Goal: Task Accomplishment & Management: Use online tool/utility

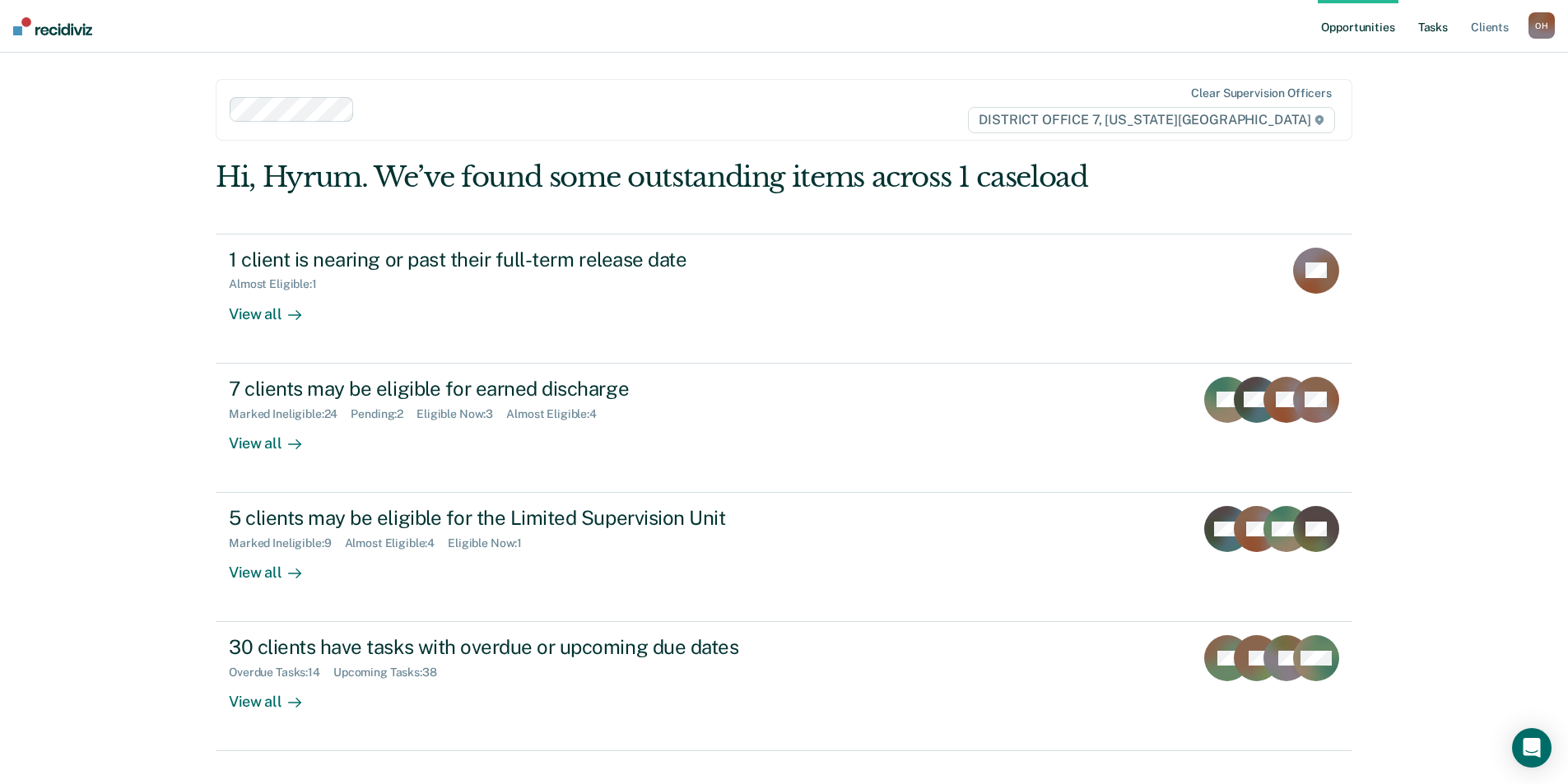
click at [1427, 16] on link "Tasks" at bounding box center [1432, 27] width 36 height 53
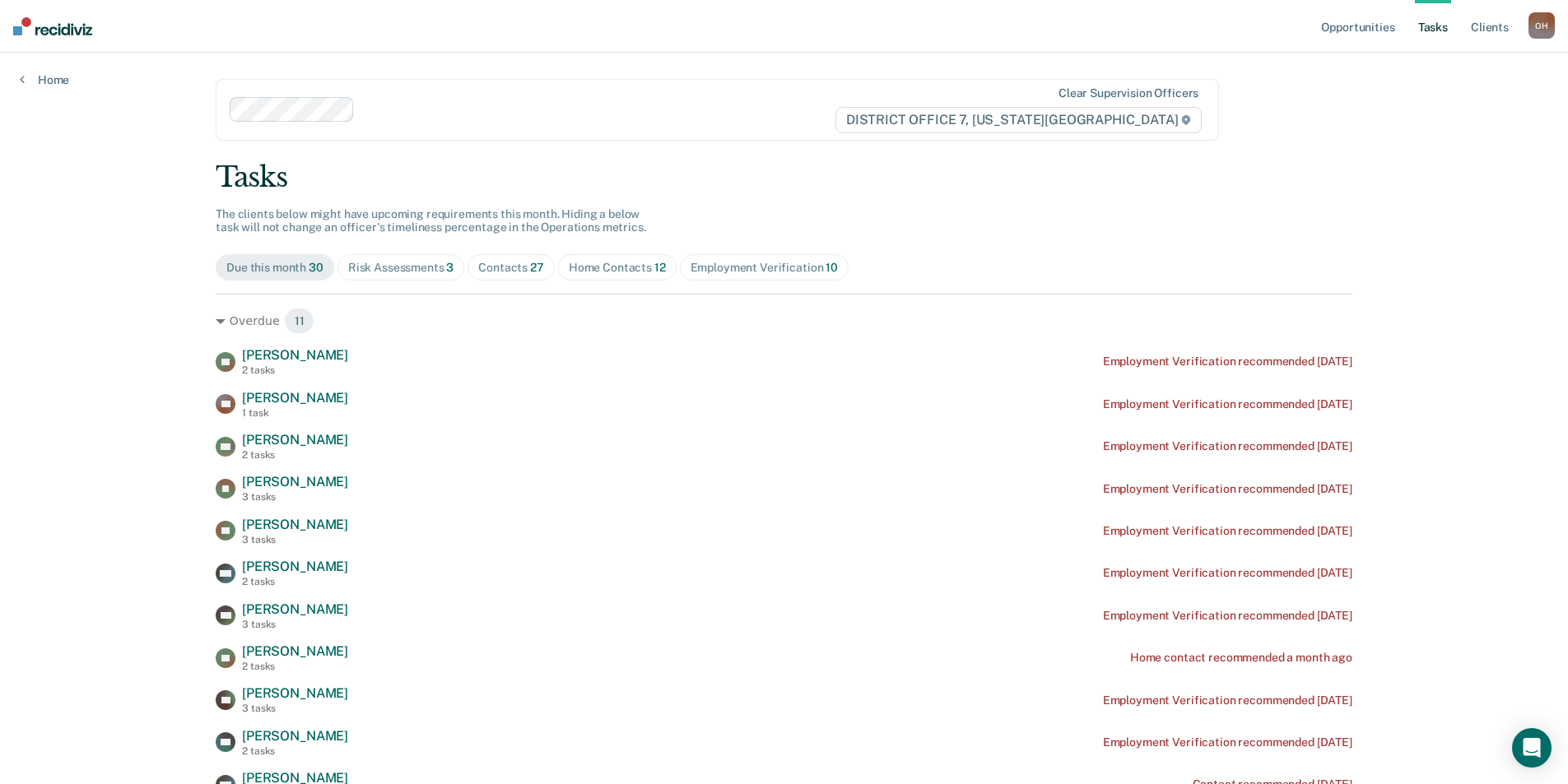
click at [597, 275] on span "Home Contacts 12" at bounding box center [617, 267] width 119 height 27
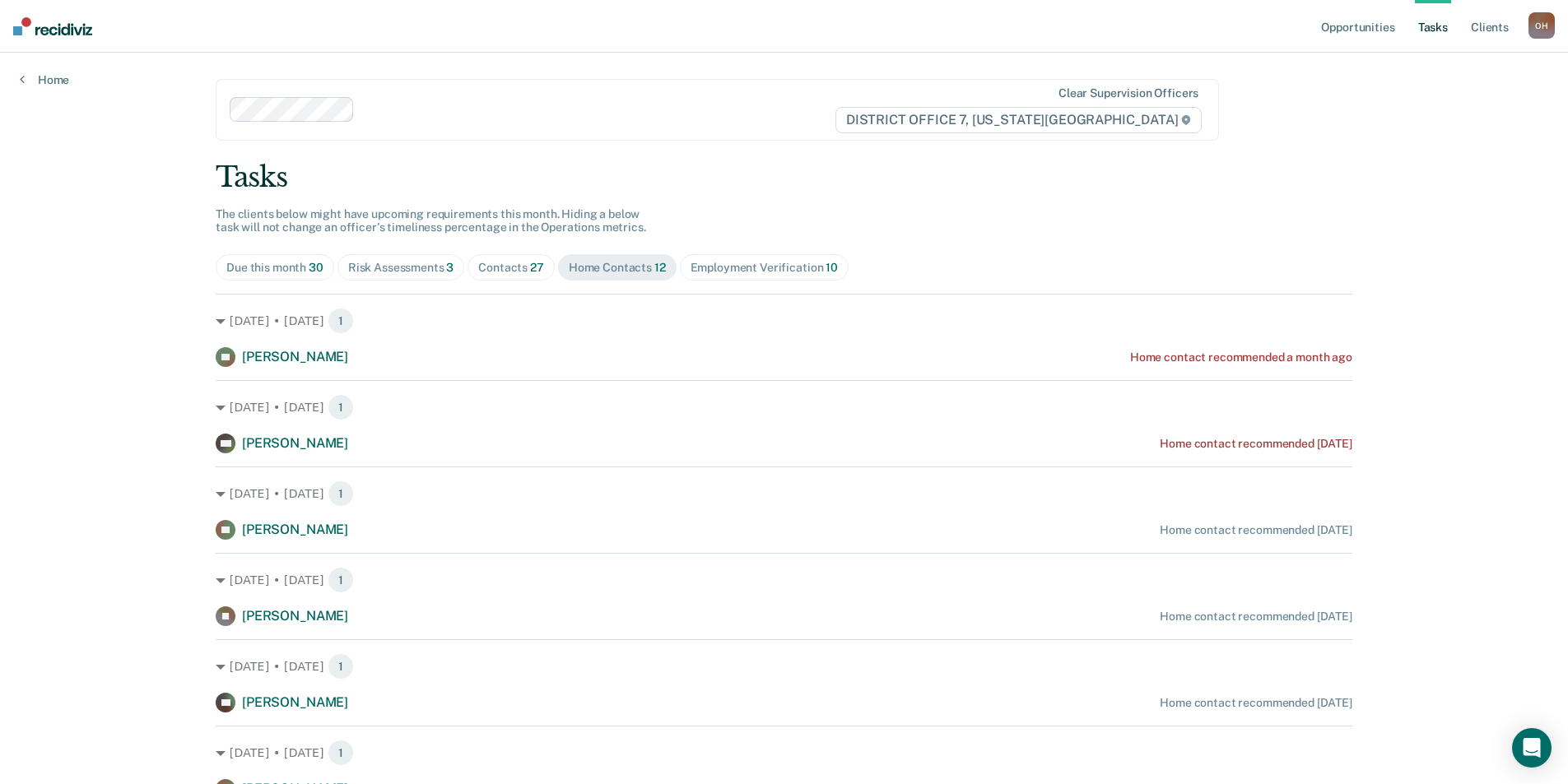
click at [508, 259] on span "Contacts 27" at bounding box center [511, 267] width 87 height 27
click at [584, 275] on span "Home Contacts 12" at bounding box center [617, 267] width 119 height 27
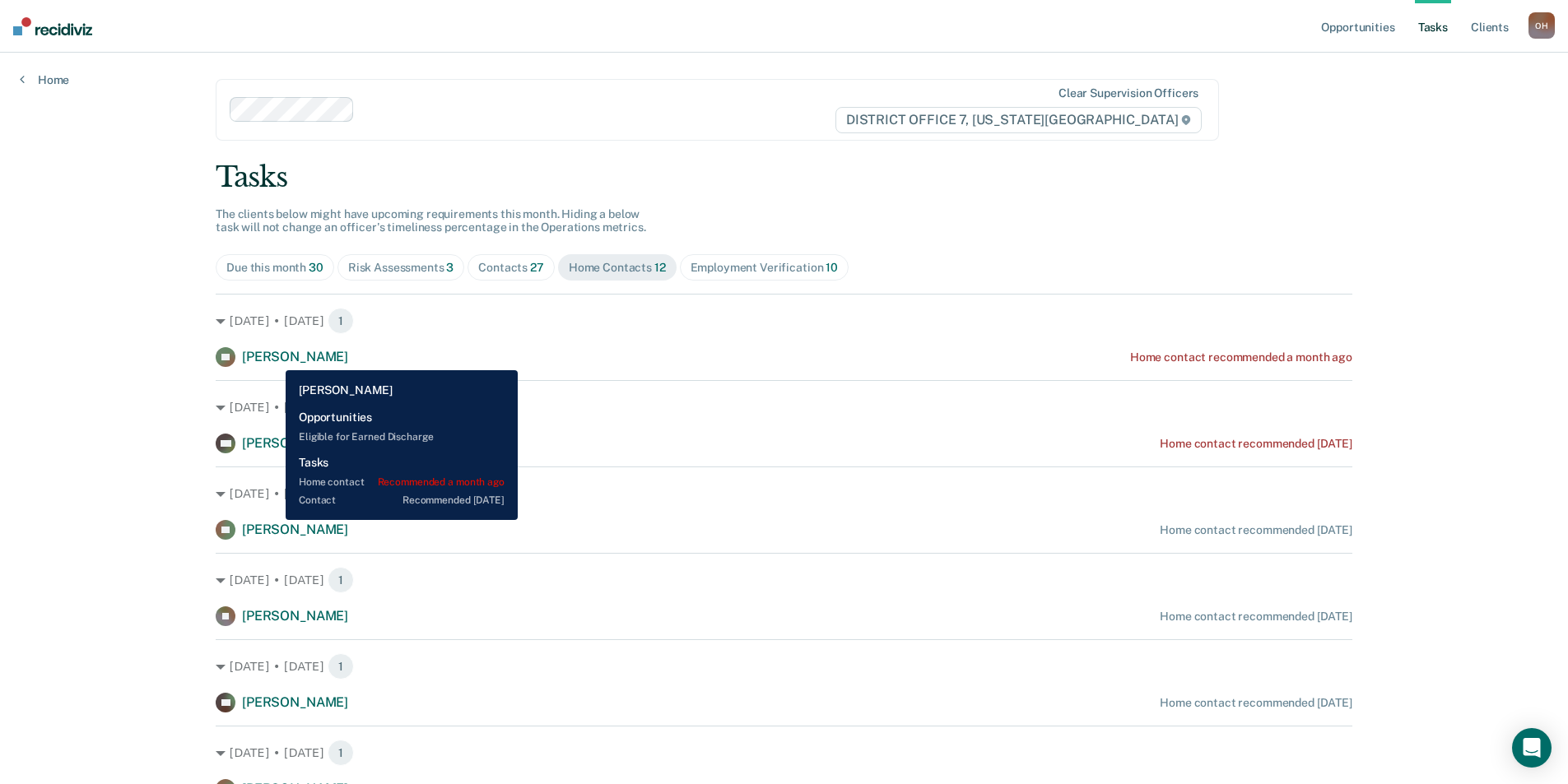
click at [273, 358] on span "[PERSON_NAME]" at bounding box center [295, 357] width 106 height 16
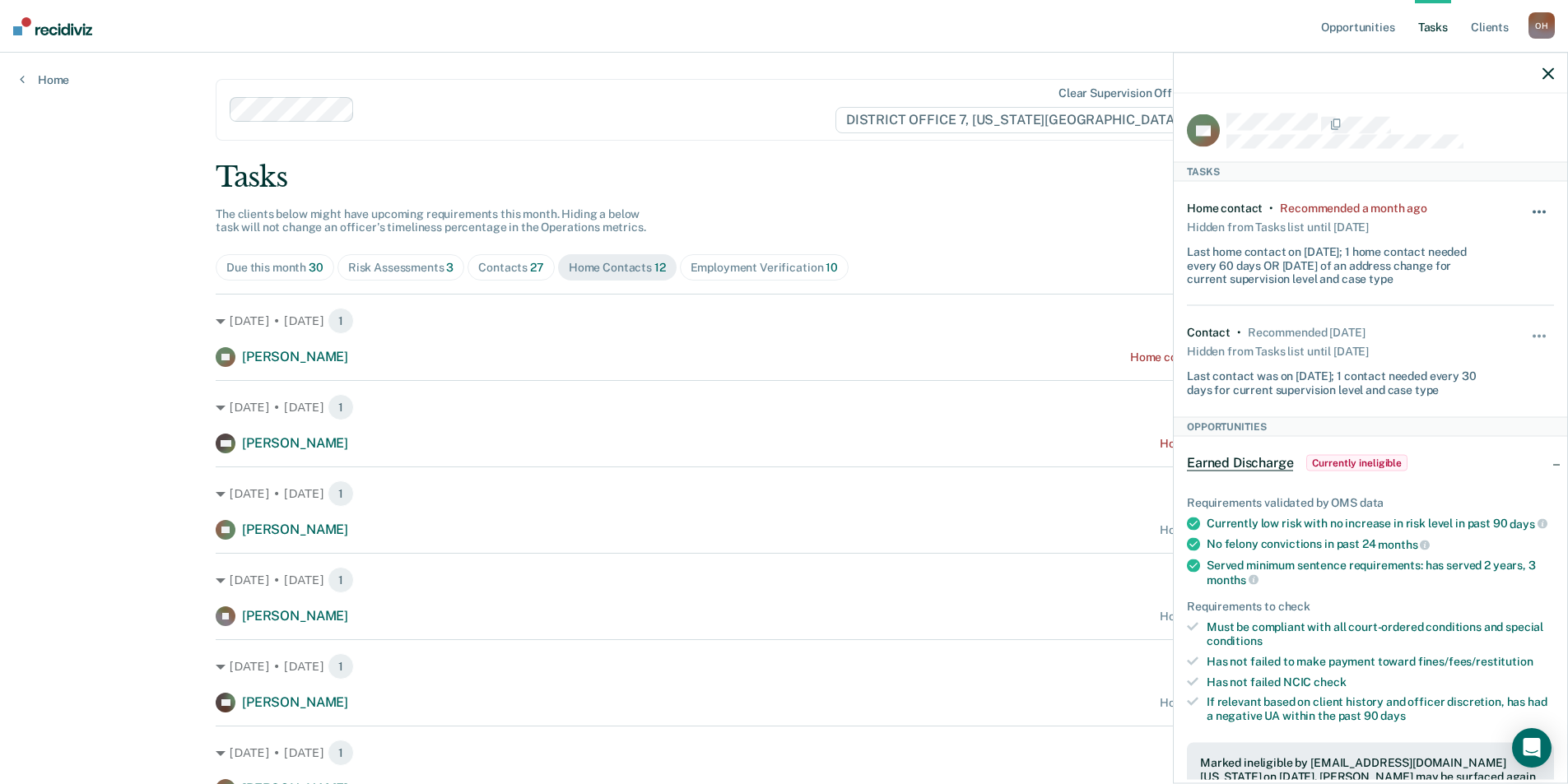
click at [1535, 211] on button "button" at bounding box center [1539, 220] width 28 height 27
click at [1484, 289] on button "7 days" at bounding box center [1494, 290] width 119 height 27
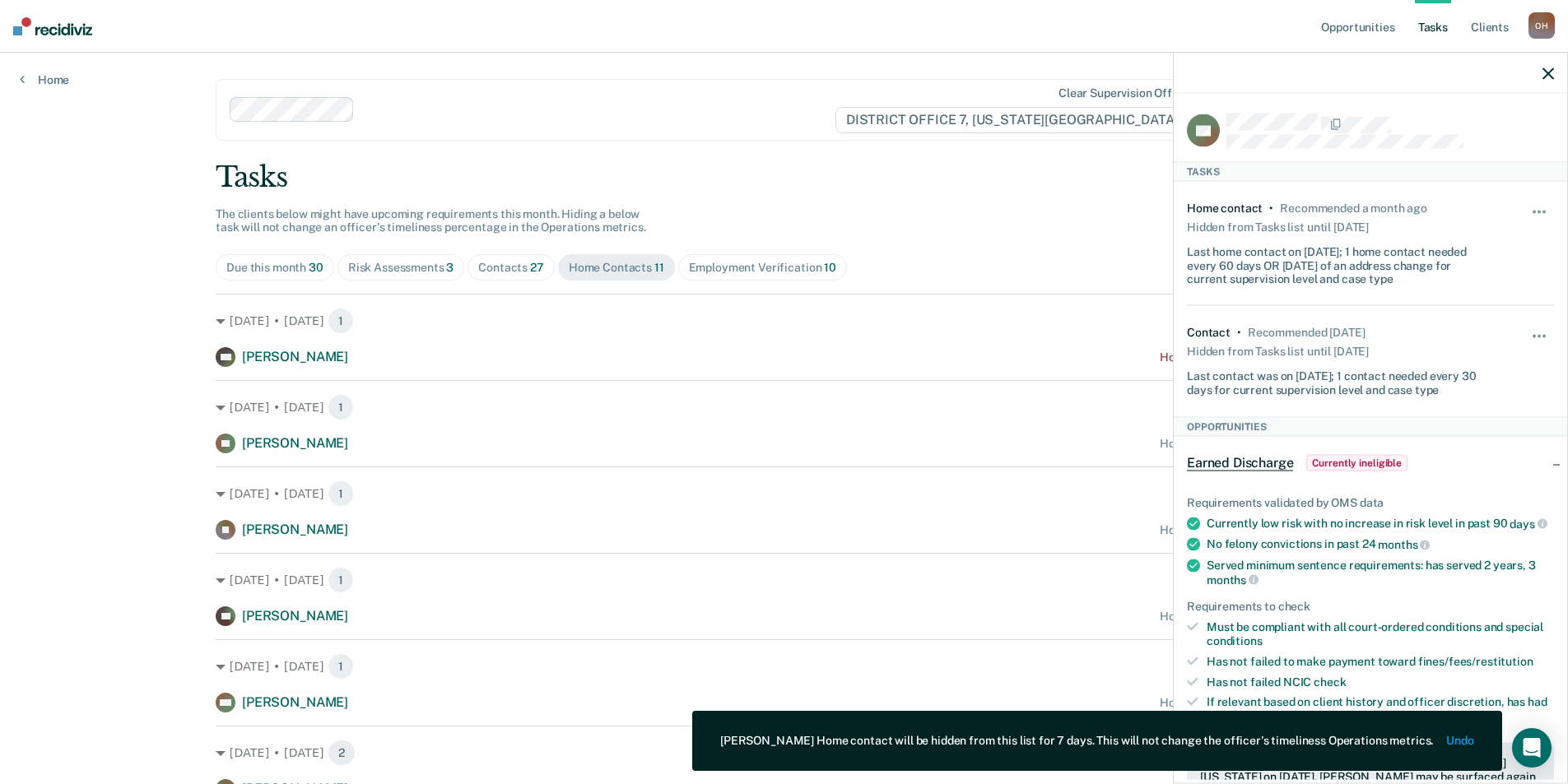
click at [1540, 83] on div at bounding box center [1370, 74] width 393 height 41
click at [1544, 77] on icon "button" at bounding box center [1548, 74] width 12 height 12
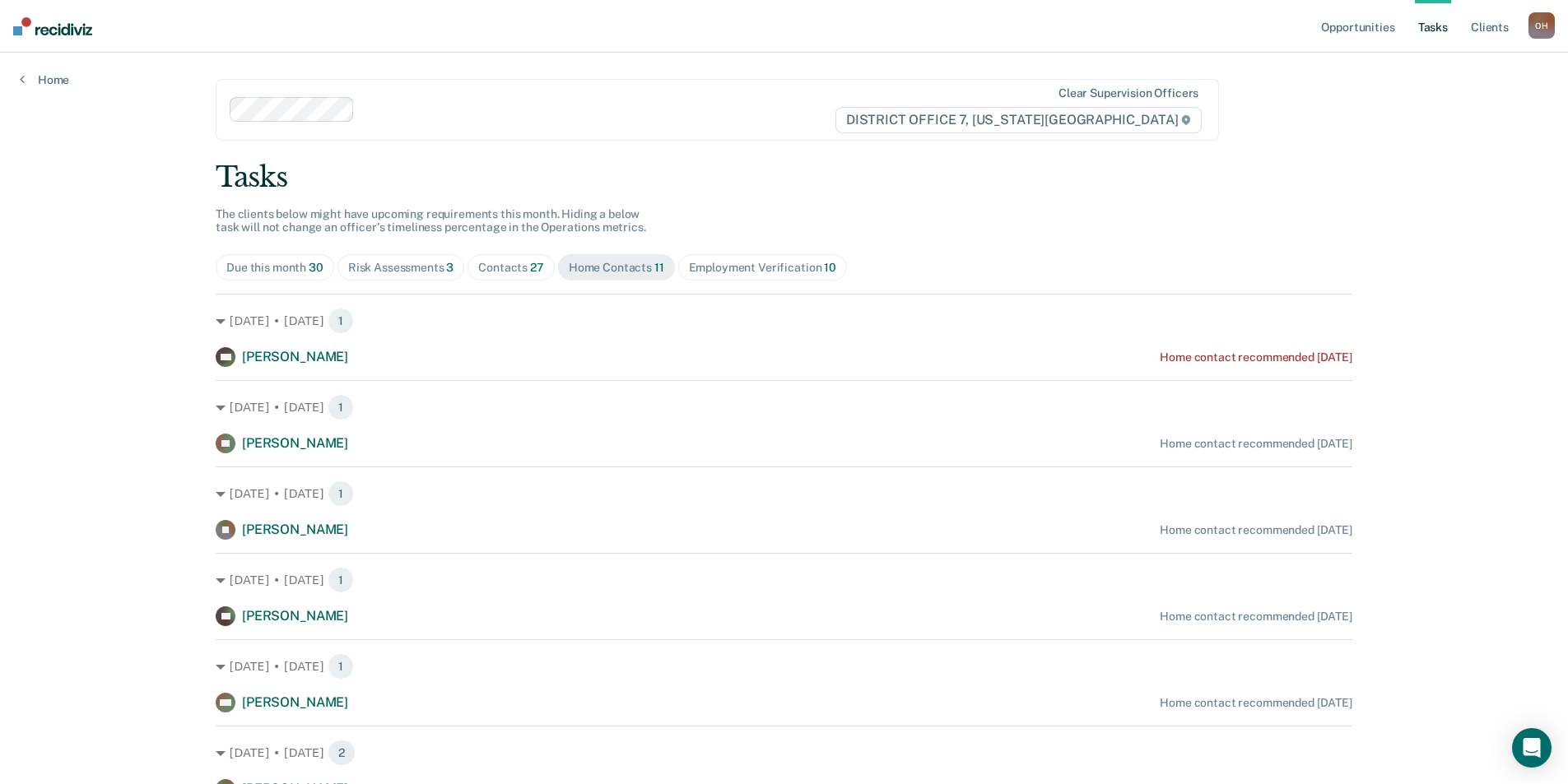
click at [478, 272] on div "Contacts 27" at bounding box center [510, 267] width 66 height 14
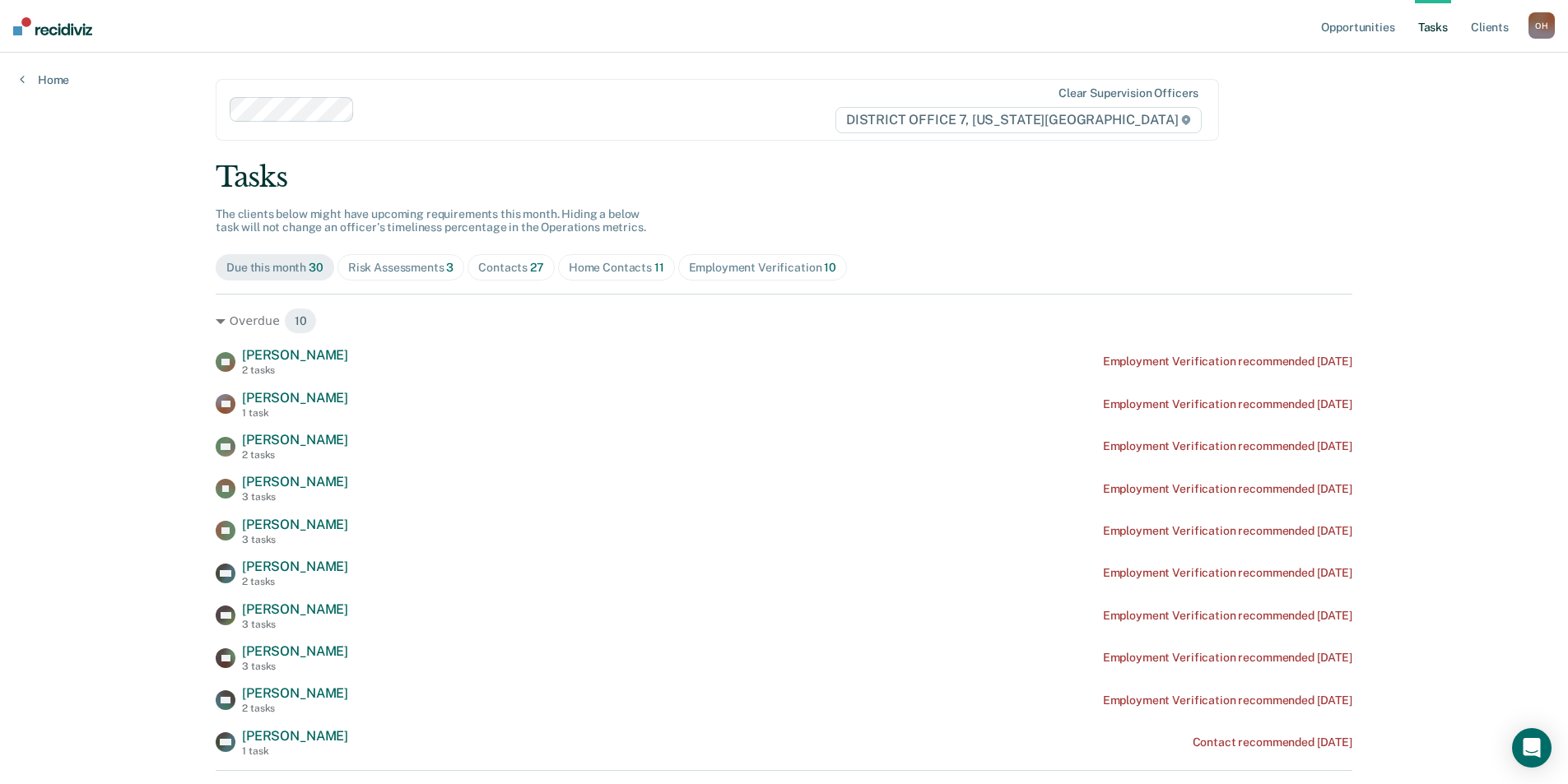
click at [536, 266] on span "27" at bounding box center [537, 266] width 14 height 13
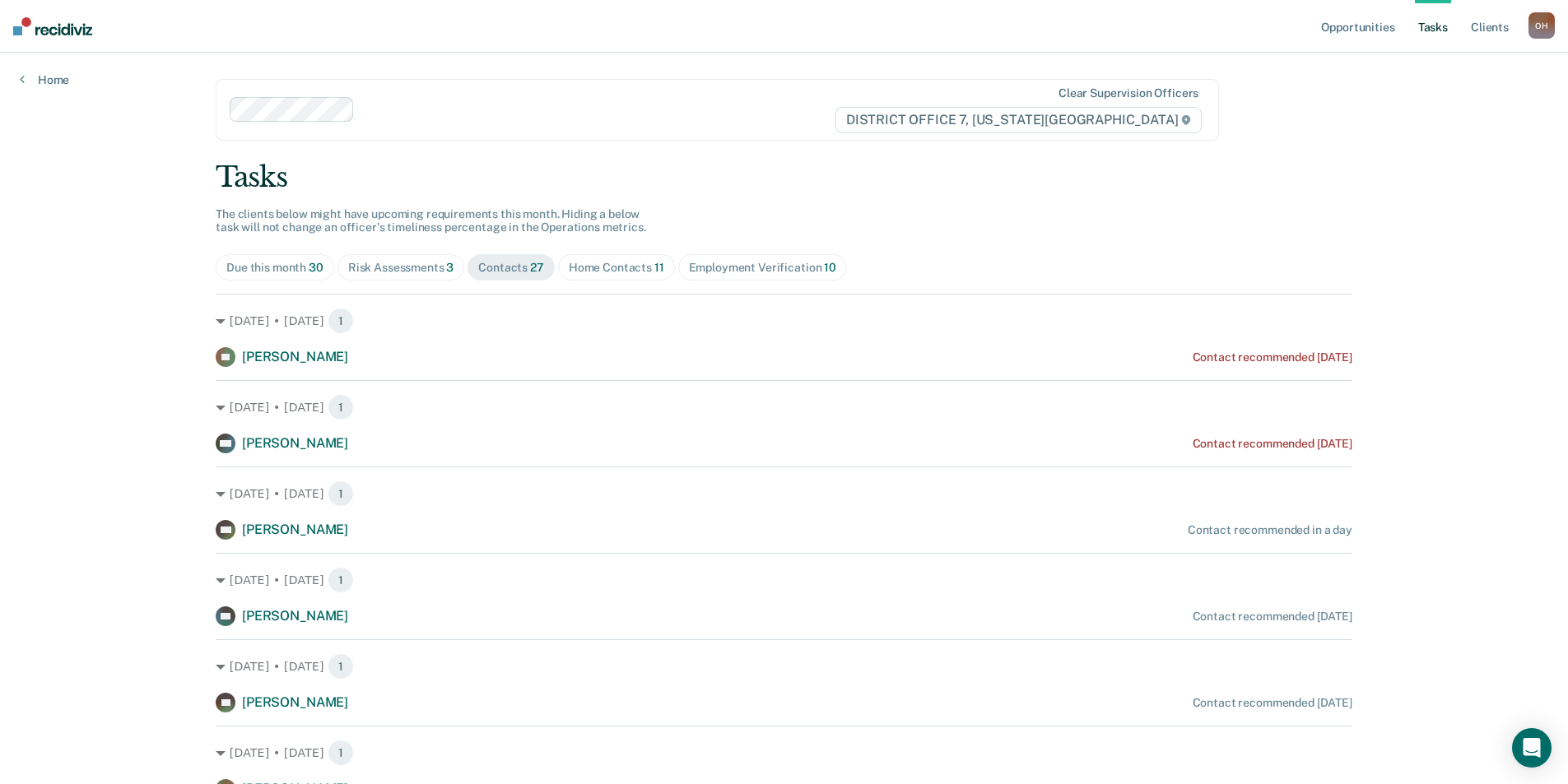
click at [594, 270] on div "Home Contacts 11" at bounding box center [616, 267] width 95 height 14
click at [432, 274] on div "Risk Assessments 3" at bounding box center [401, 267] width 106 height 14
